Goal: Task Accomplishment & Management: Use online tool/utility

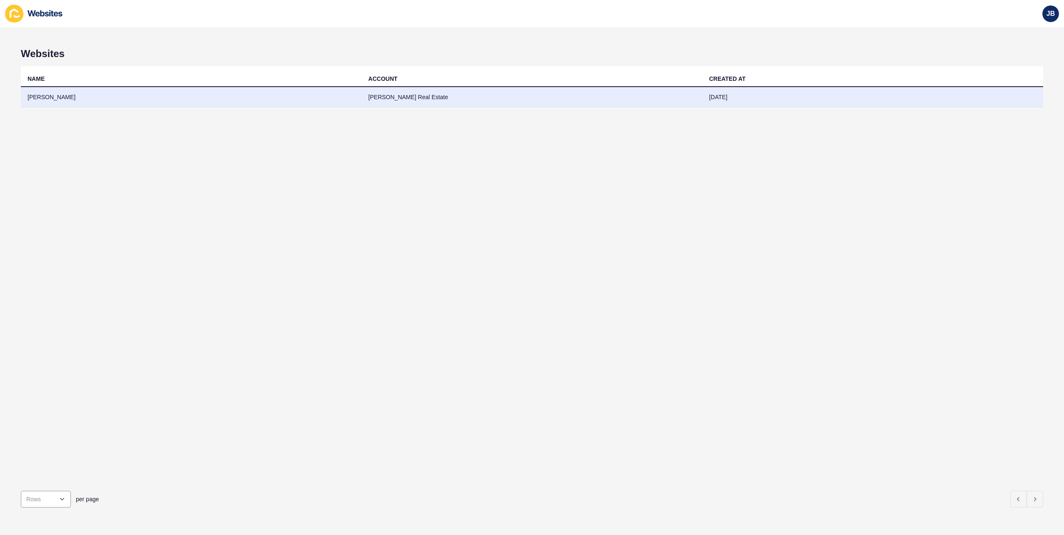
click at [39, 98] on td "[PERSON_NAME]" at bounding box center [191, 97] width 341 height 20
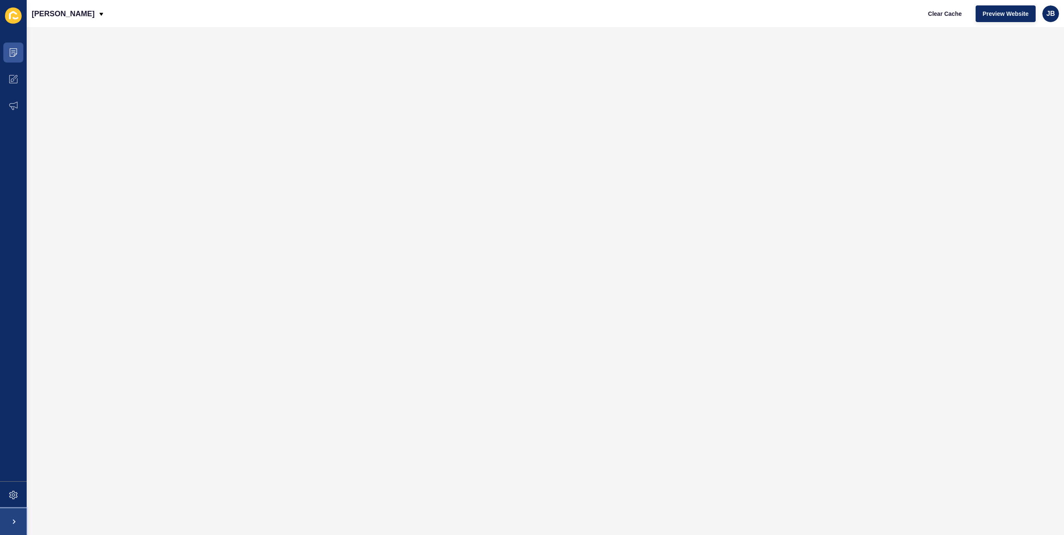
click at [6, 523] on span at bounding box center [13, 522] width 27 height 27
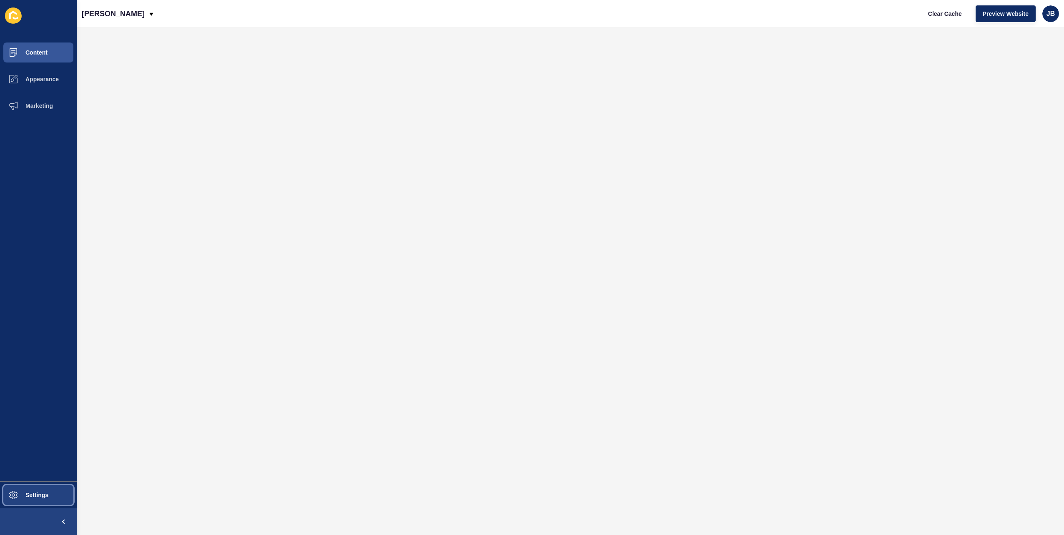
click at [35, 483] on button "Settings" at bounding box center [38, 495] width 77 height 27
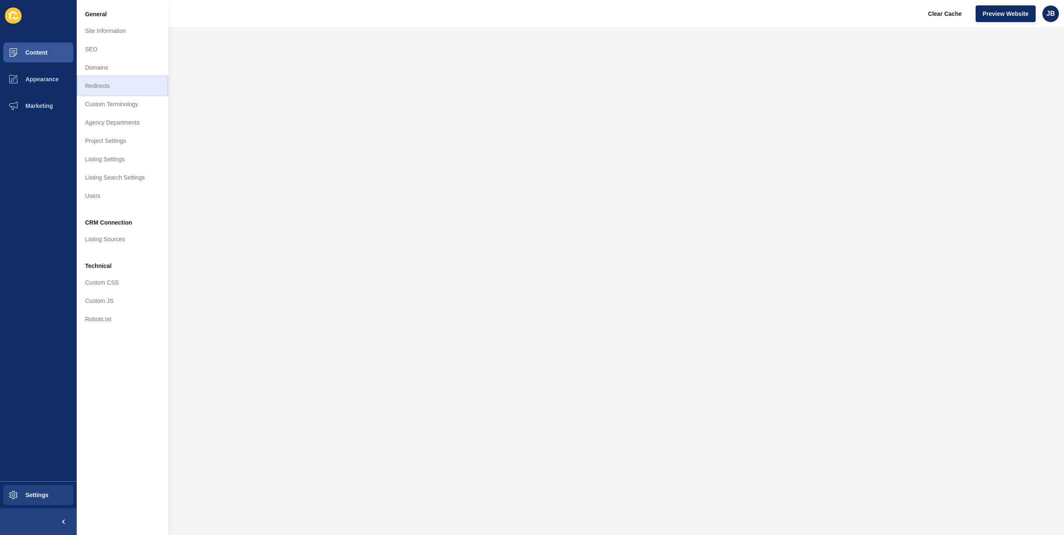
click at [101, 84] on link "Redirects" at bounding box center [123, 86] width 92 height 18
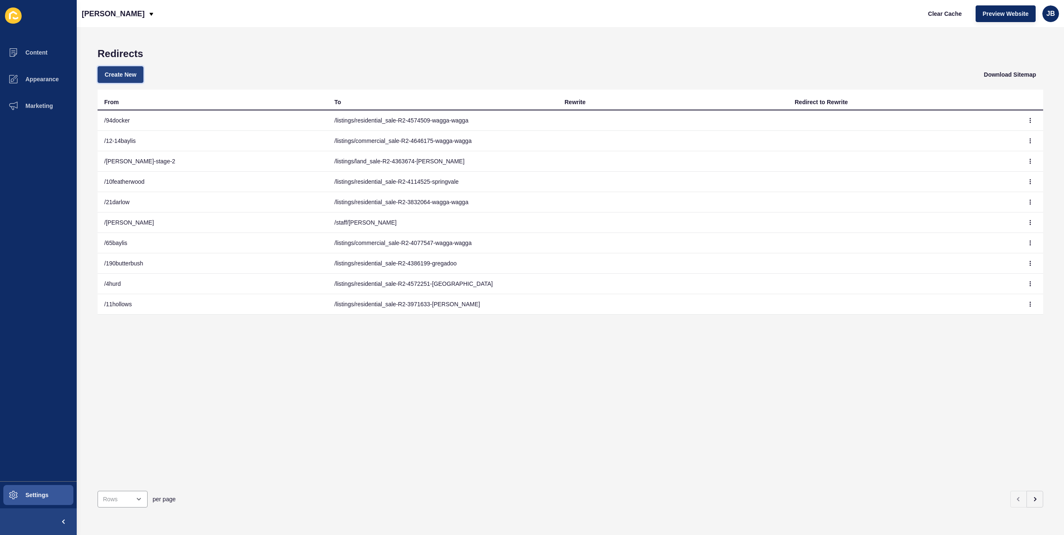
click at [123, 75] on span "Create New" at bounding box center [121, 74] width 32 height 8
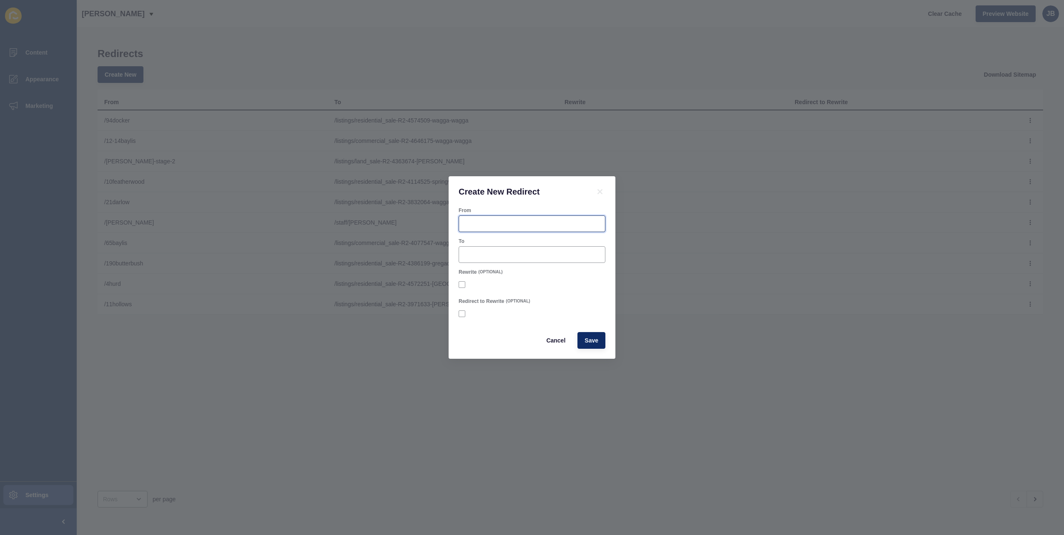
click at [485, 220] on input "From" at bounding box center [532, 224] width 136 height 8
type input "/"
type input "/75offer"
paste input "https://fitzpatricks.au/blog/limited-time-anniversary-offer"
drag, startPoint x: 484, startPoint y: 256, endPoint x: 364, endPoint y: 252, distance: 119.3
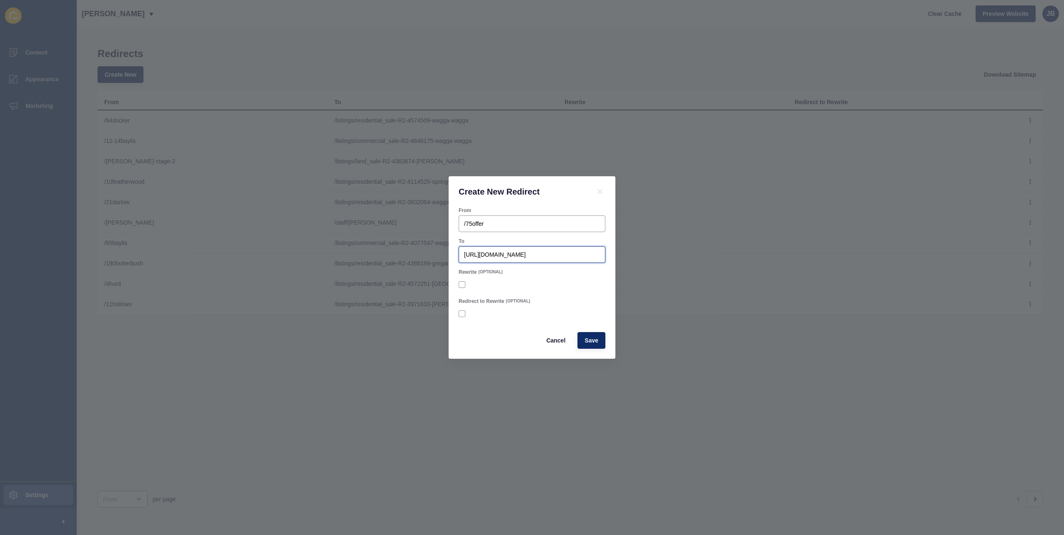
click at [364, 252] on div "Create New Redirect From /75offer To https://fitzpatricks.au/blog/limited-time-…" at bounding box center [532, 267] width 1064 height 535
type input "https://fitzpatricks.au/blog/limited-time-anniversary-offer"
click at [592, 343] on span "Save" at bounding box center [592, 340] width 14 height 8
